Goal: Information Seeking & Learning: Check status

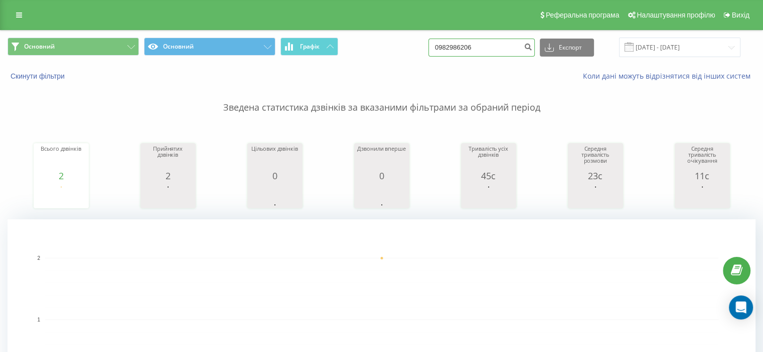
click at [494, 43] on input "0982986206" at bounding box center [481, 48] width 106 height 18
paste input
click at [481, 42] on input at bounding box center [481, 48] width 106 height 18
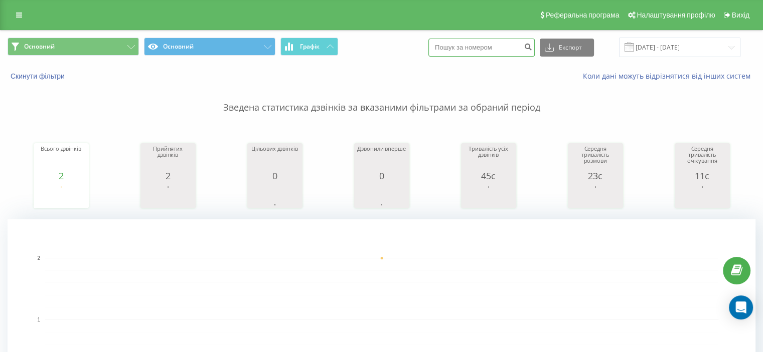
paste input "0637176604"
type input "0637176604"
click at [532, 45] on icon "submit" at bounding box center [527, 46] width 9 height 6
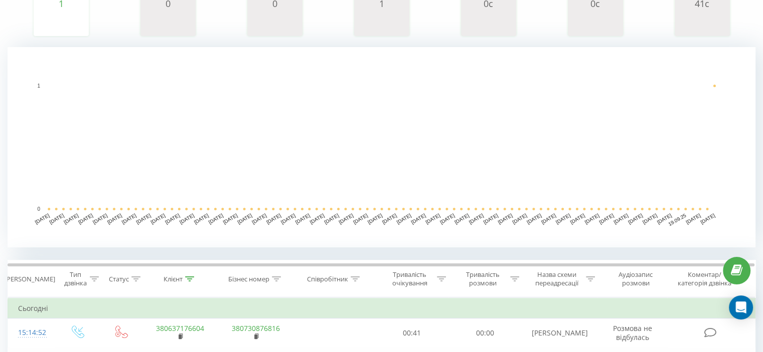
scroll to position [184, 0]
